Goal: Find specific page/section: Find specific page/section

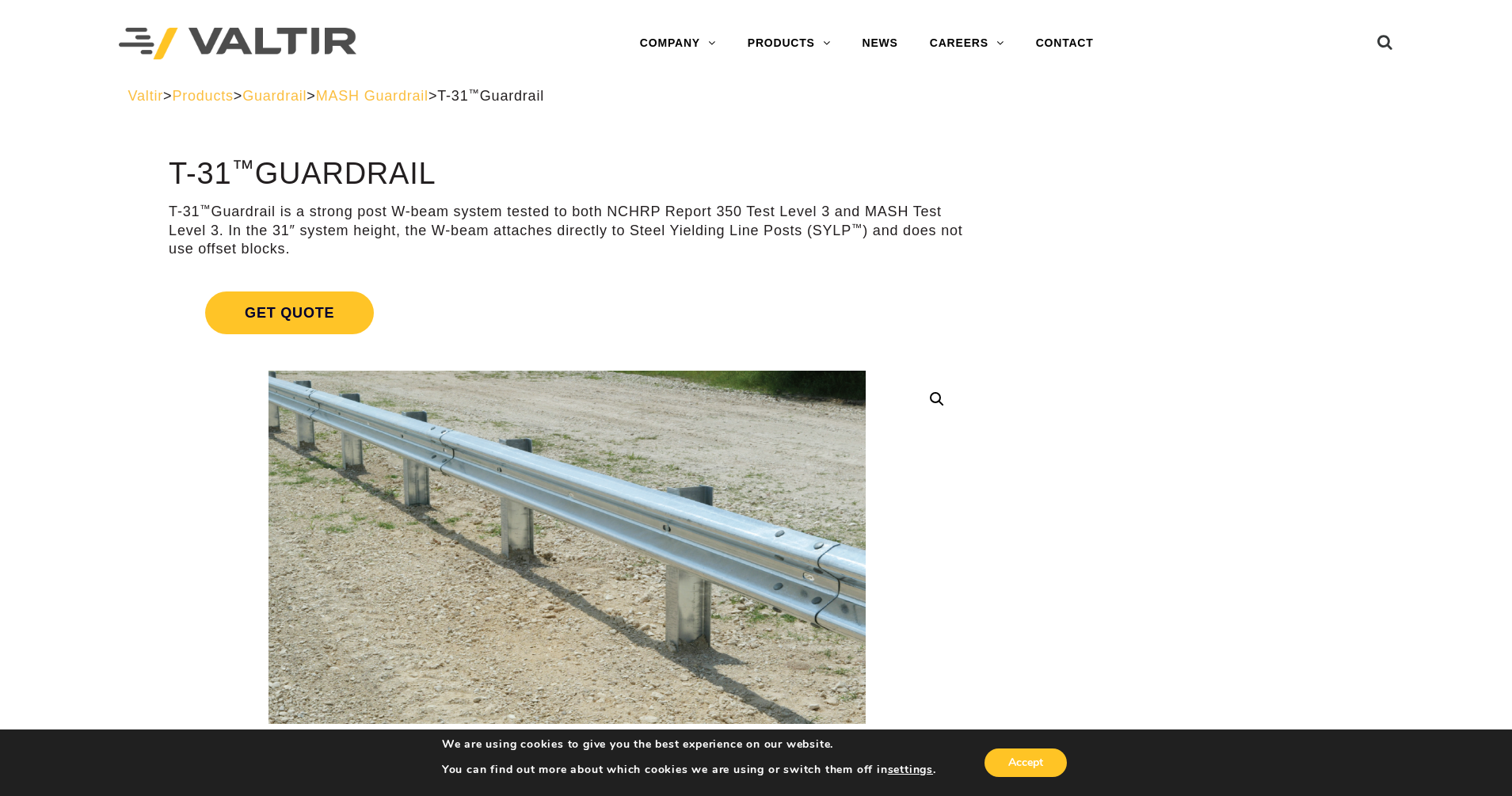
click at [209, 93] on span "Products" at bounding box center [202, 95] width 61 height 16
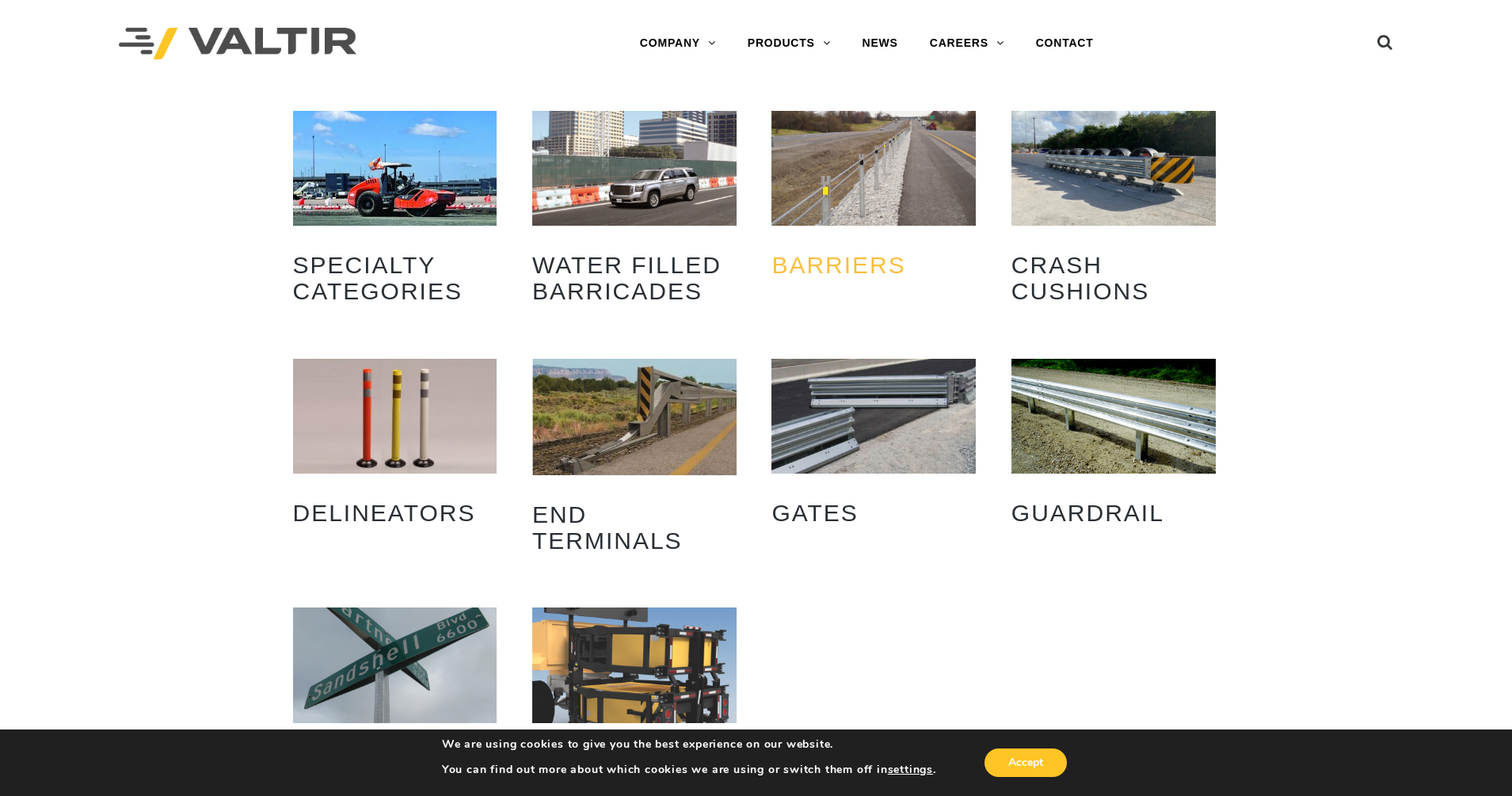
click at [843, 266] on h2 "Barriers (18)" at bounding box center [873, 264] width 205 height 50
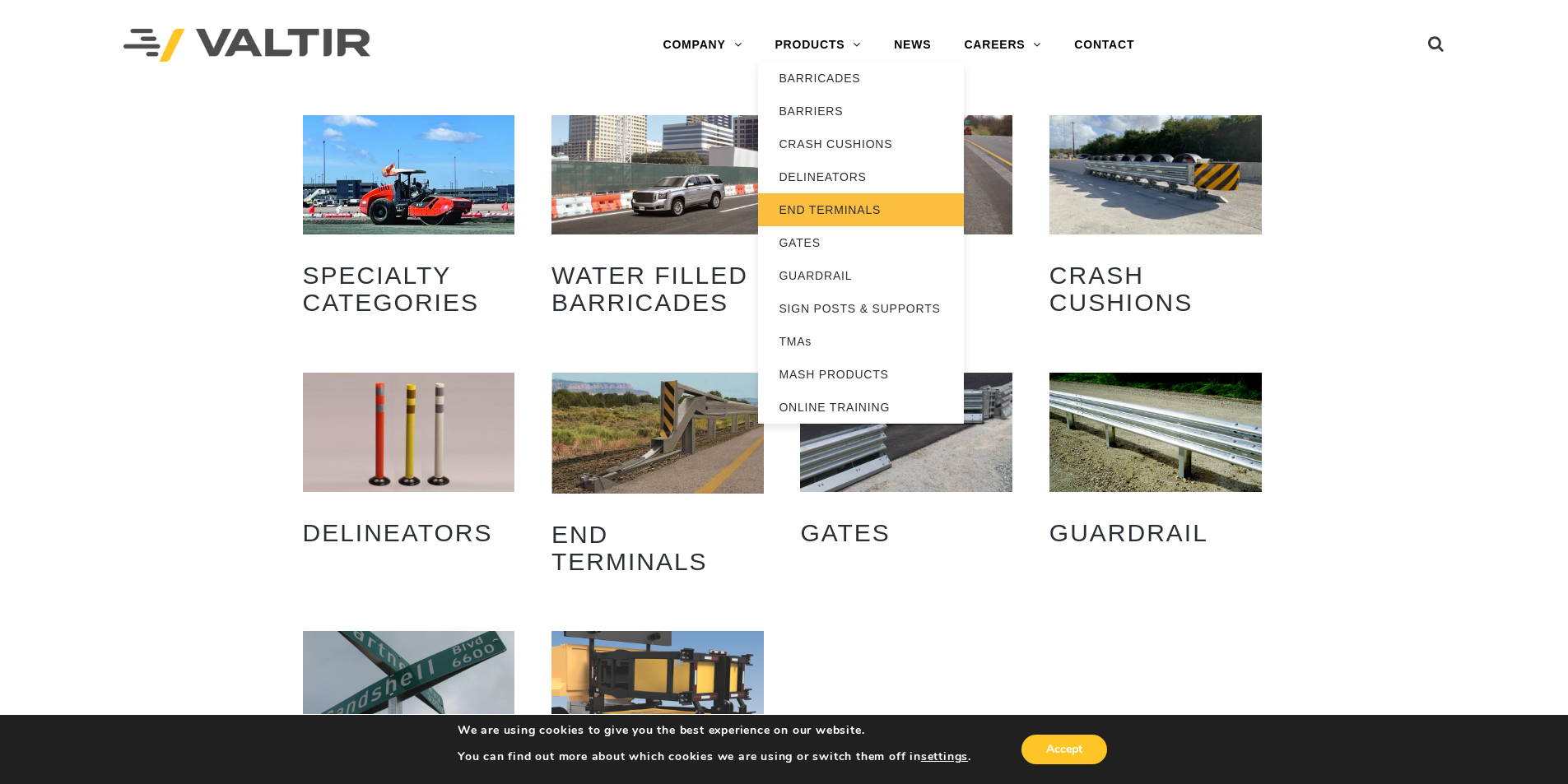
click at [846, 209] on link "END TERMINALS" at bounding box center [861, 210] width 206 height 33
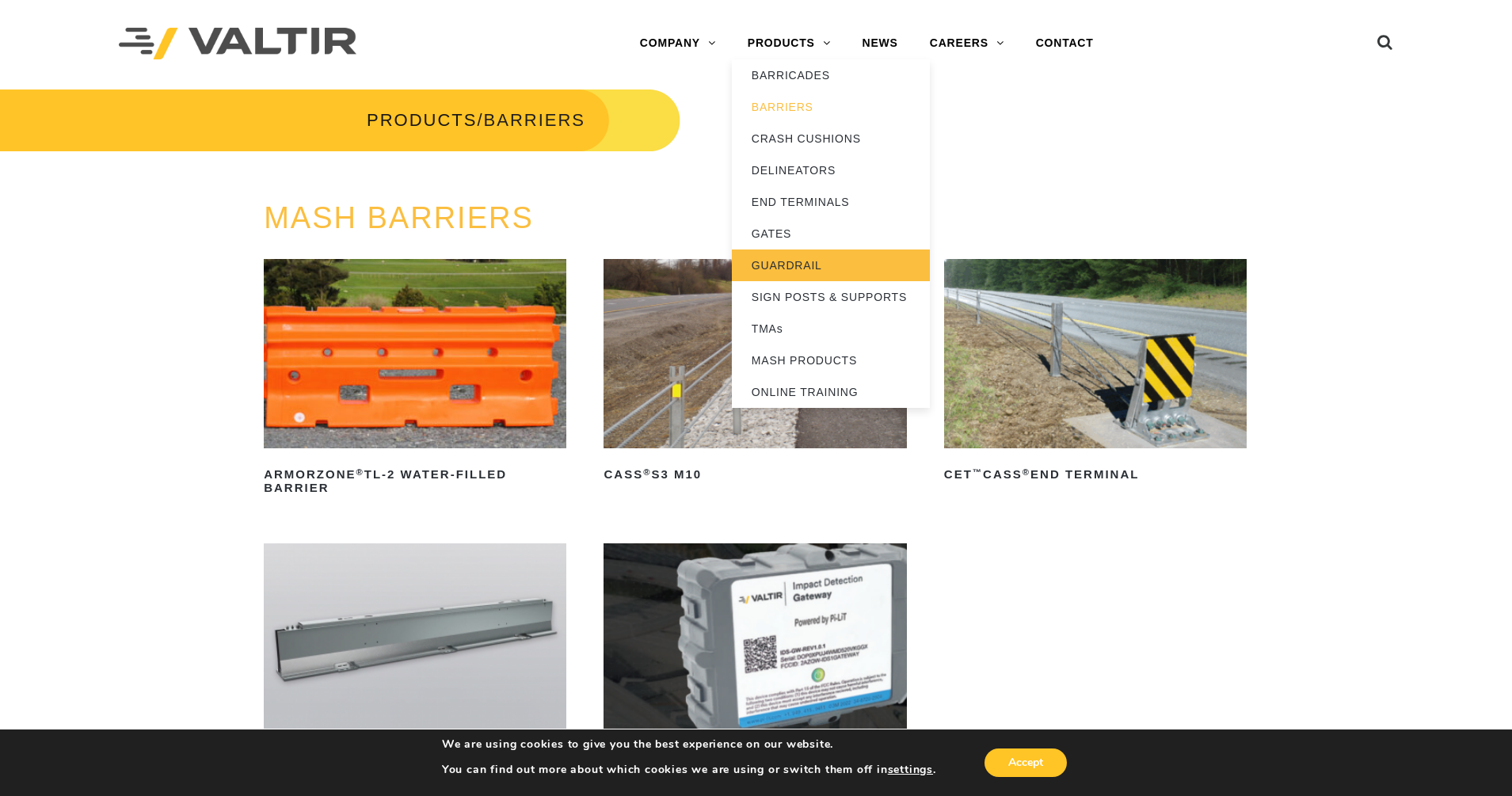
click at [781, 263] on link "GUARDRAIL" at bounding box center [831, 265] width 198 height 32
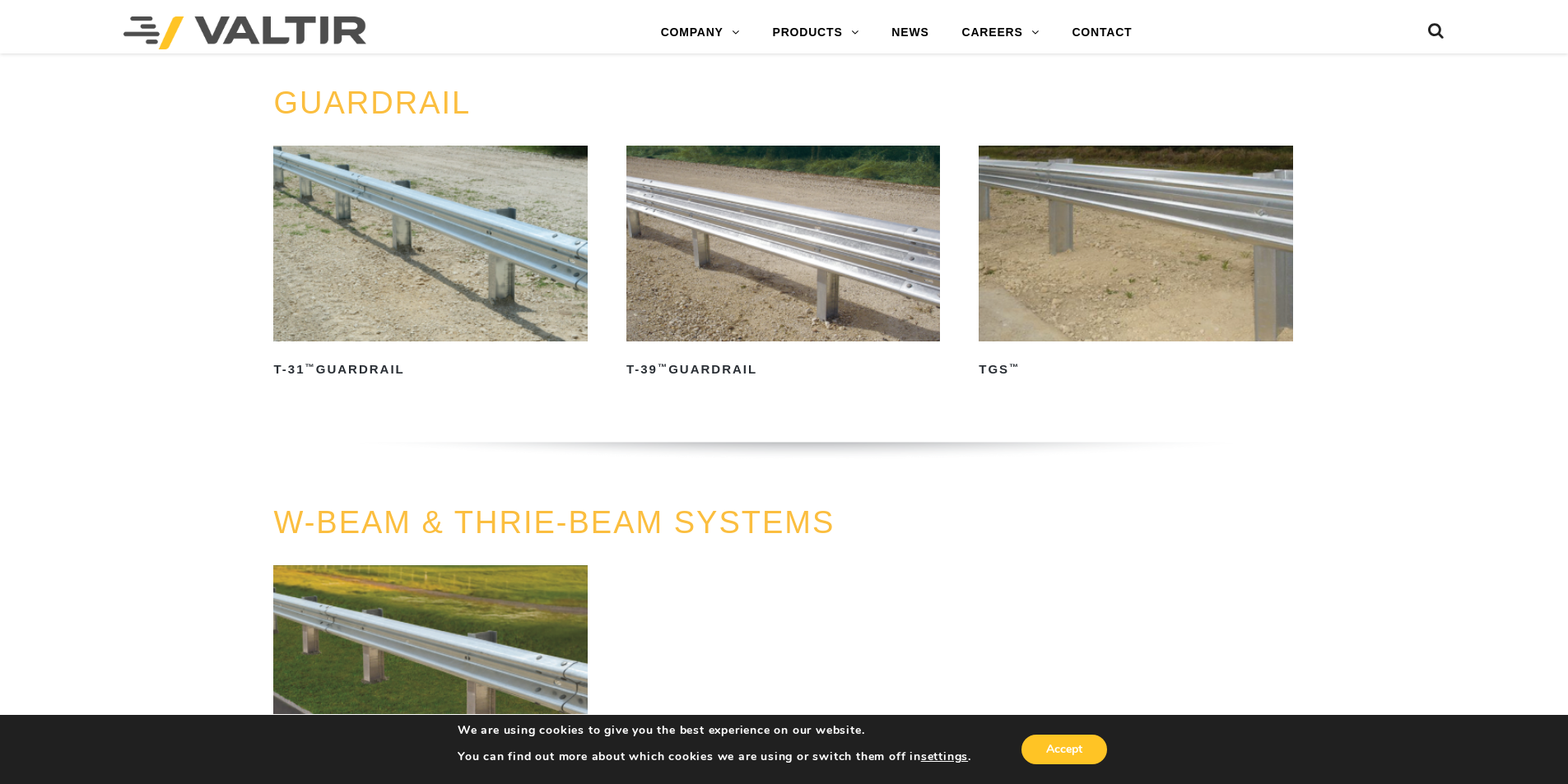
scroll to position [816, 0]
